Goal: Task Accomplishment & Management: Manage account settings

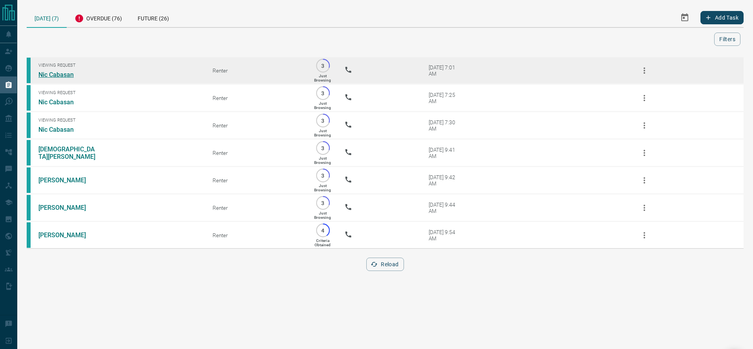
click at [55, 73] on link "Nic Cabasan" at bounding box center [67, 74] width 59 height 7
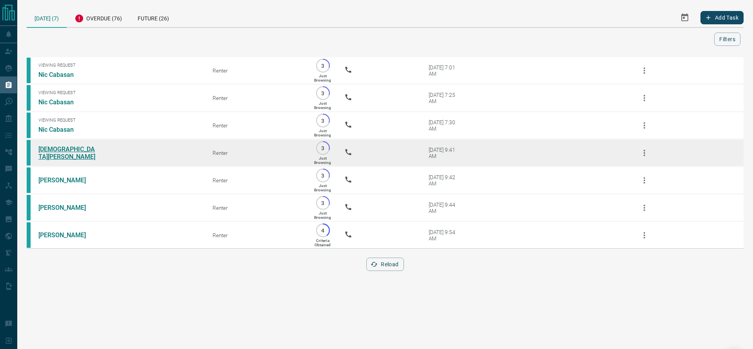
click at [77, 160] on link "[DEMOGRAPHIC_DATA][PERSON_NAME]" at bounding box center [67, 153] width 59 height 15
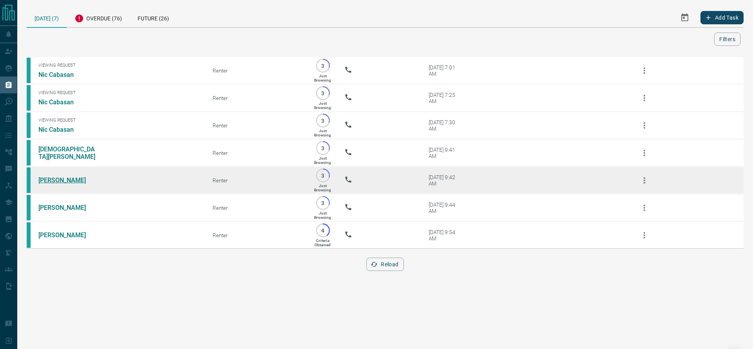
click at [51, 184] on link "[PERSON_NAME]" at bounding box center [67, 180] width 59 height 7
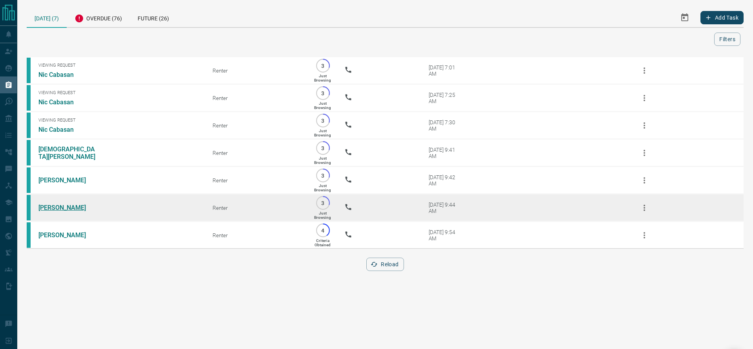
click at [55, 211] on link "[PERSON_NAME]" at bounding box center [67, 207] width 59 height 7
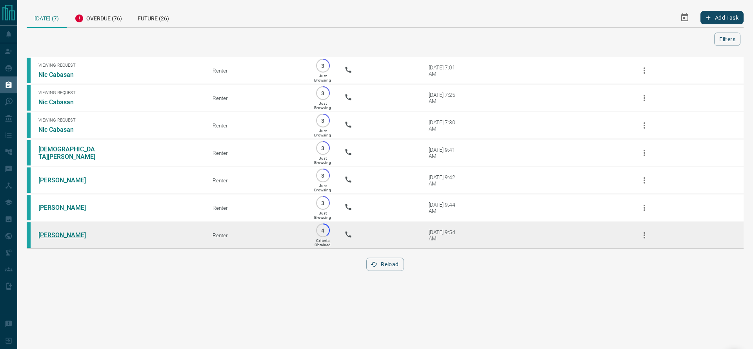
click at [45, 239] on link "[PERSON_NAME]" at bounding box center [67, 234] width 59 height 7
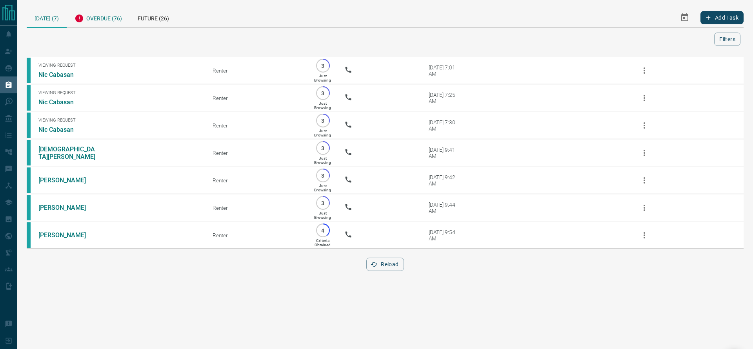
click at [102, 23] on div "Overdue (76)" at bounding box center [98, 17] width 63 height 19
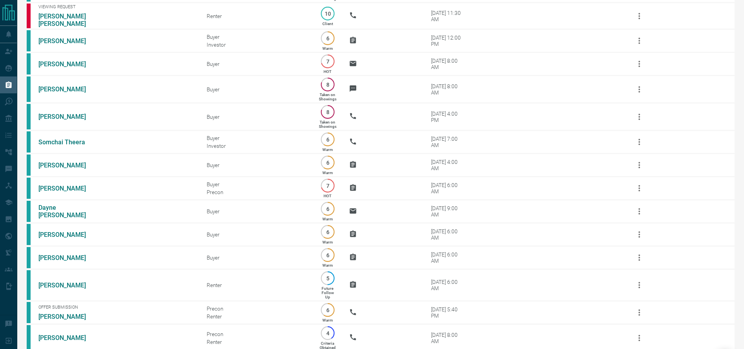
scroll to position [1684, 0]
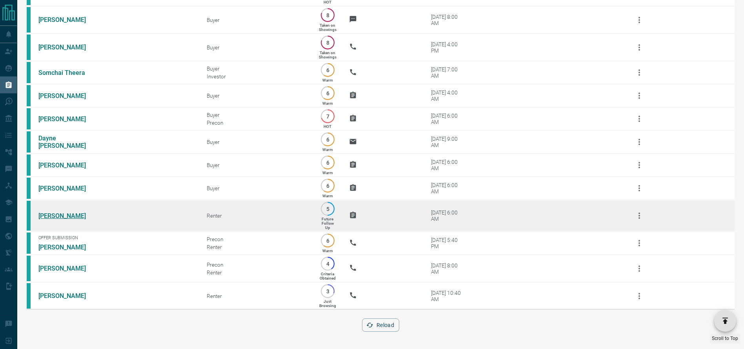
click at [49, 213] on link "[PERSON_NAME]" at bounding box center [67, 215] width 59 height 7
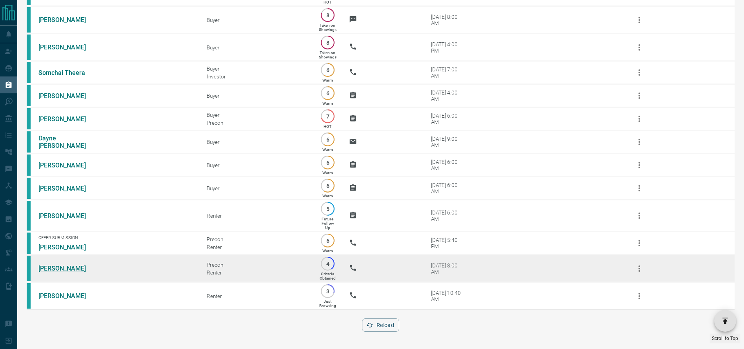
click at [68, 265] on link "[PERSON_NAME]" at bounding box center [67, 268] width 59 height 7
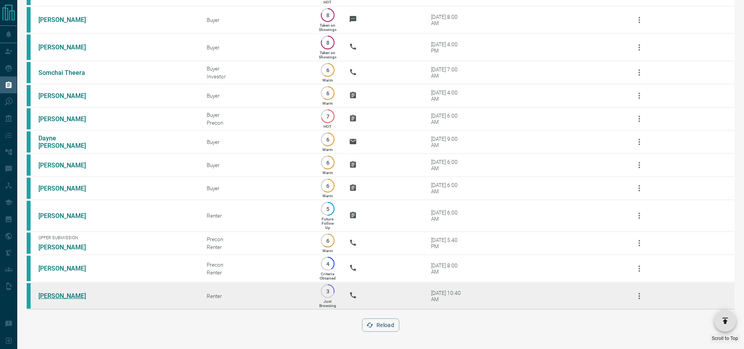
click at [53, 295] on link "[PERSON_NAME]" at bounding box center [67, 295] width 59 height 7
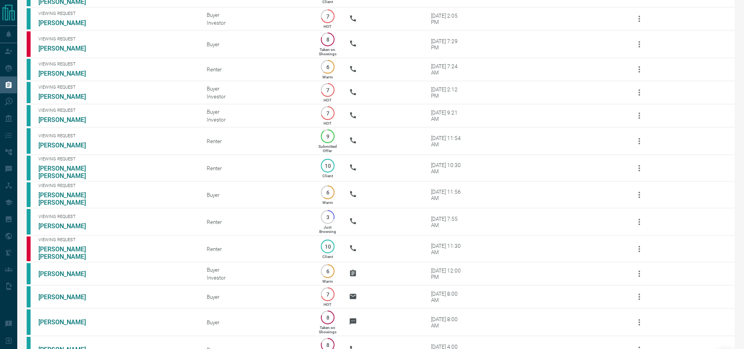
scroll to position [1345, 0]
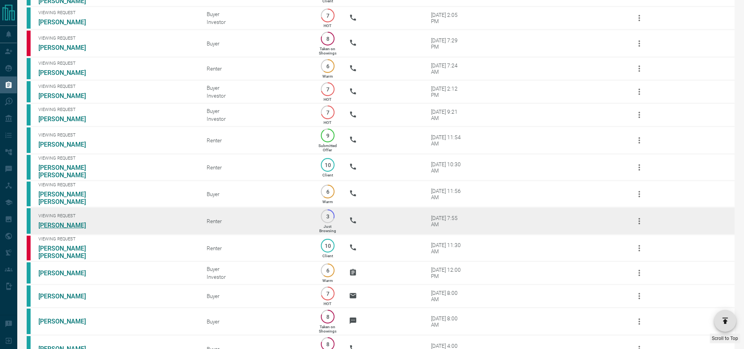
click at [51, 229] on link "[PERSON_NAME]" at bounding box center [67, 225] width 59 height 7
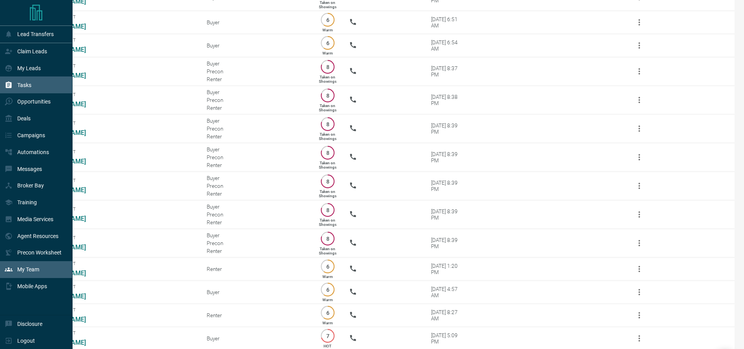
scroll to position [650, 0]
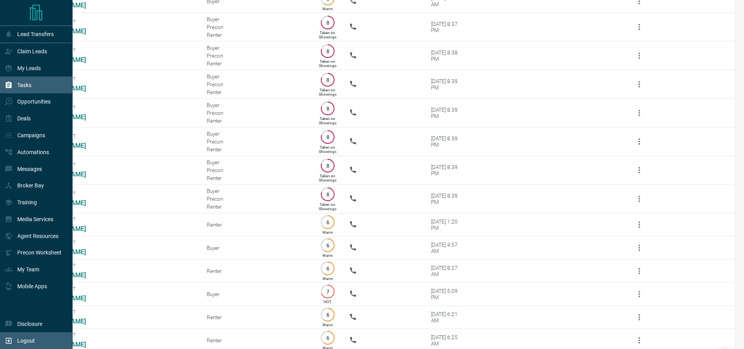
click at [20, 337] on div "Logout" at bounding box center [20, 340] width 30 height 13
